Goal: Transaction & Acquisition: Purchase product/service

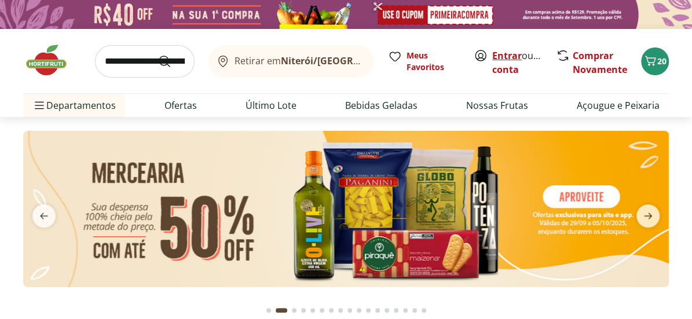
click at [496, 58] on link "Entrar" at bounding box center [507, 55] width 30 height 13
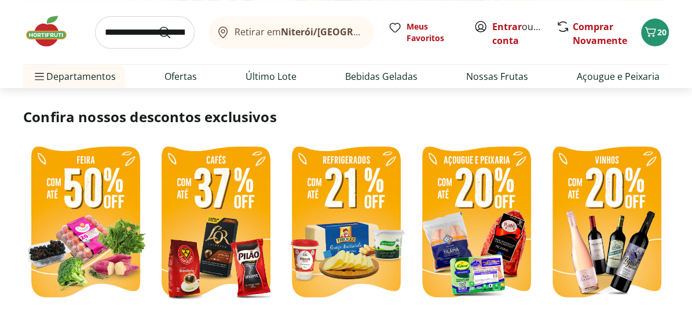
scroll to position [232, 0]
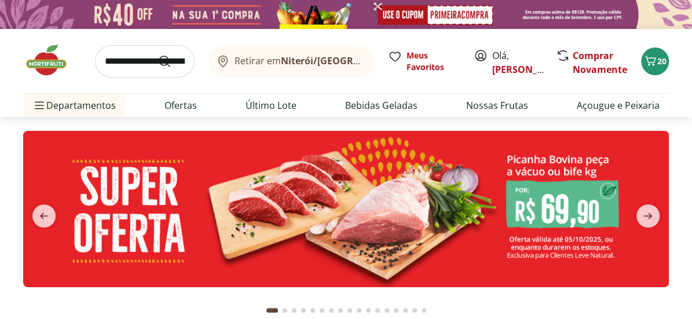
click at [138, 56] on input "search" at bounding box center [145, 61] width 100 height 32
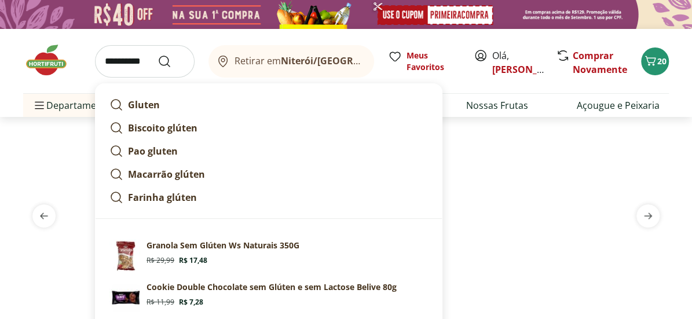
type input "**********"
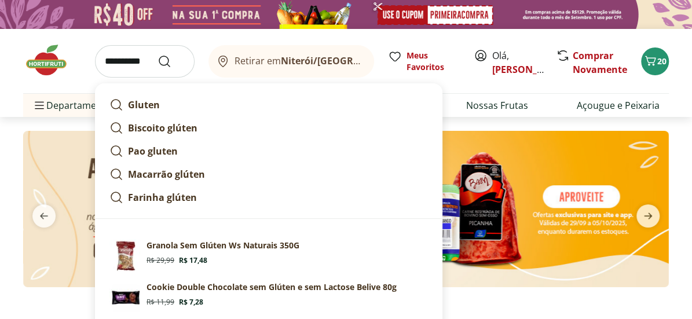
click at [157, 54] on button "Submit Search" at bounding box center [171, 61] width 28 height 14
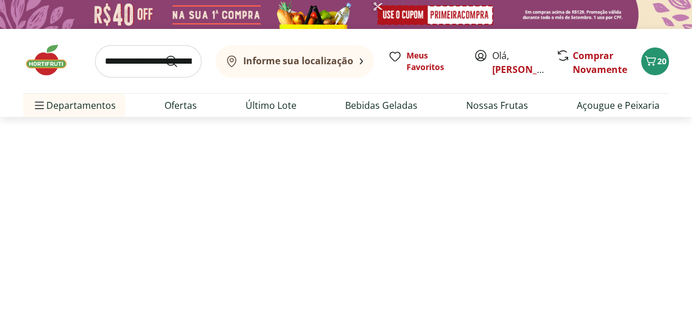
select select "**********"
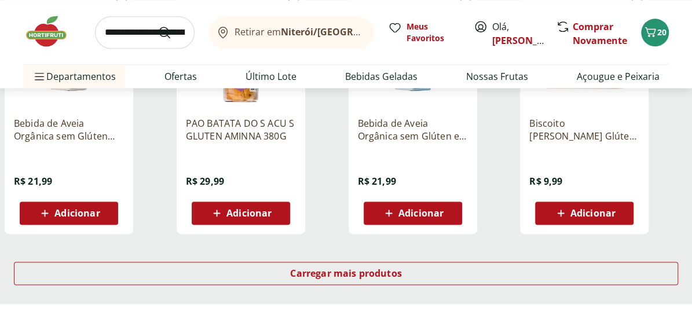
scroll to position [753, 0]
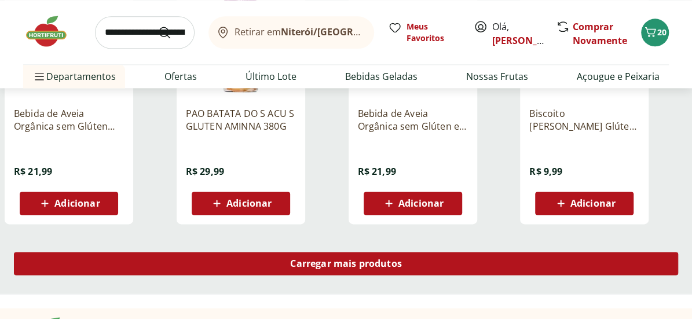
click at [404, 262] on div "Carregar mais produtos" at bounding box center [346, 263] width 664 height 23
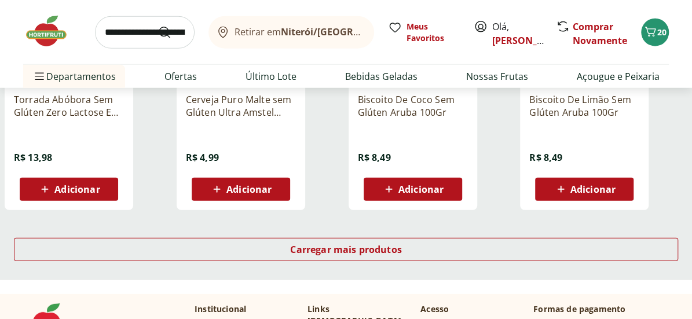
scroll to position [1621, 0]
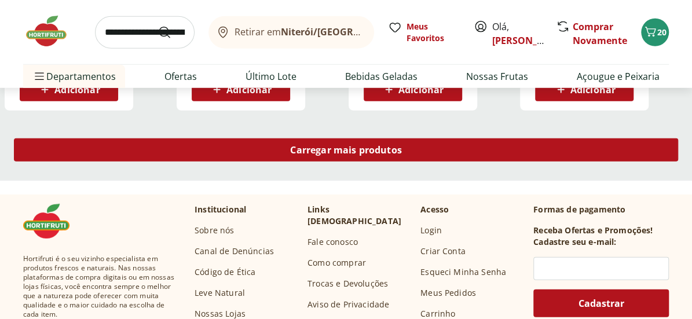
click at [445, 152] on div "Carregar mais produtos" at bounding box center [346, 149] width 664 height 23
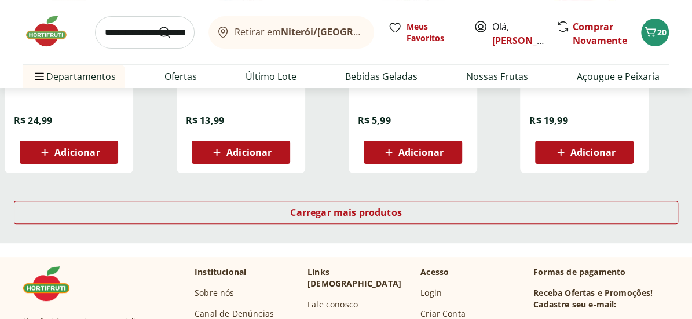
scroll to position [2316, 0]
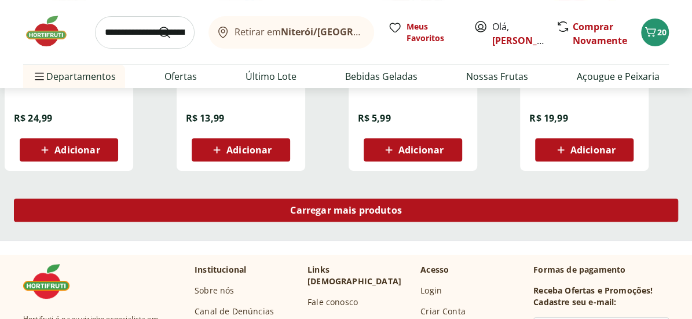
click at [429, 212] on div "Carregar mais produtos" at bounding box center [346, 210] width 664 height 23
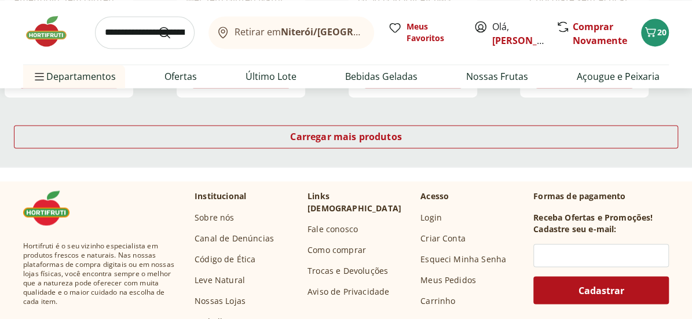
scroll to position [3126, 0]
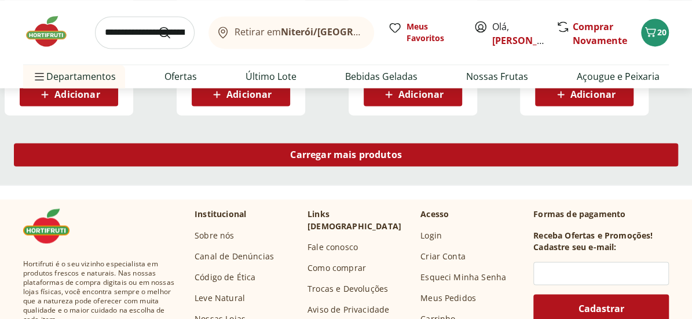
click at [336, 150] on span "Carregar mais produtos" at bounding box center [346, 154] width 112 height 9
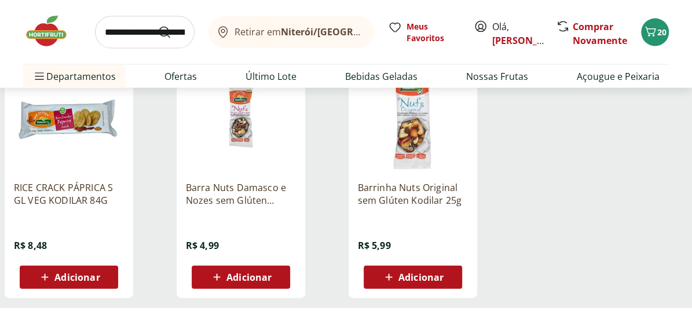
scroll to position [3242, 0]
